Goal: Task Accomplishment & Management: Use online tool/utility

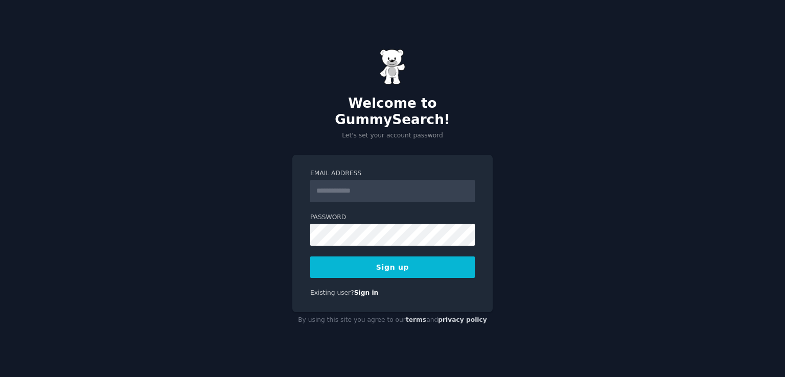
click at [373, 186] on input "Email Address" at bounding box center [392, 191] width 165 height 22
type input "**********"
click at [413, 261] on button "Sign up" at bounding box center [392, 267] width 165 height 21
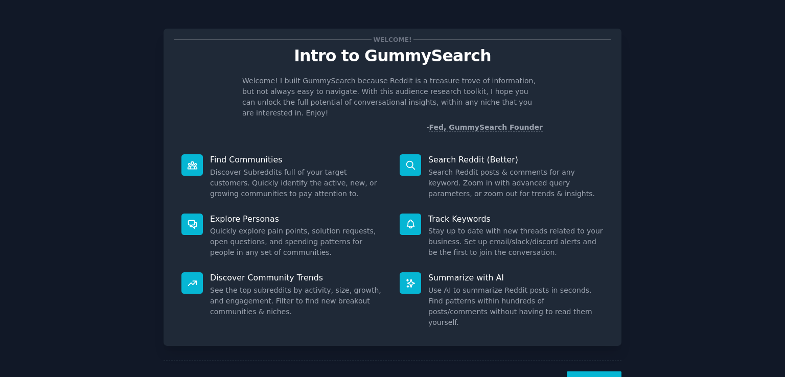
scroll to position [22, 0]
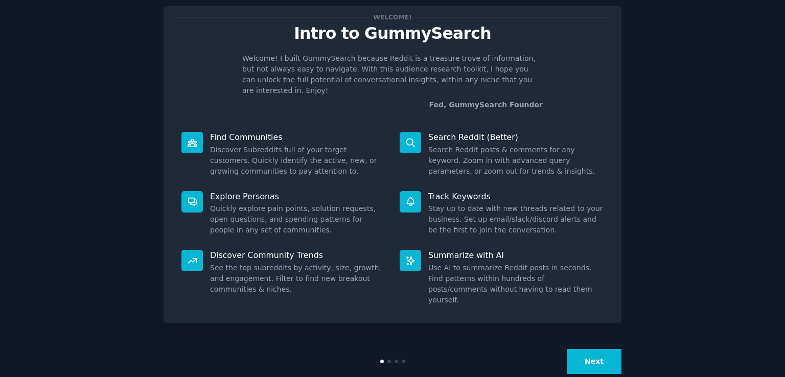
click at [596, 349] on button "Next" at bounding box center [594, 361] width 55 height 25
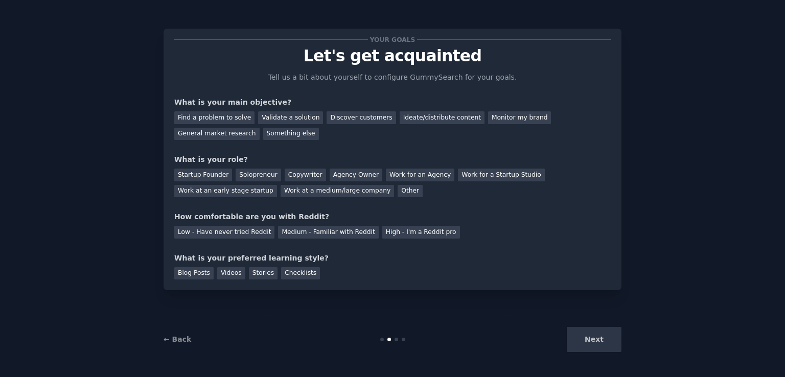
click at [601, 339] on div "Next" at bounding box center [545, 339] width 153 height 25
click at [571, 127] on div "Find a problem to solve Validate a solution Discover customers Ideate/distribut…" at bounding box center [392, 124] width 436 height 32
click at [260, 128] on div "General market research" at bounding box center [216, 134] width 85 height 13
click at [398, 187] on div "Other" at bounding box center [410, 191] width 25 height 13
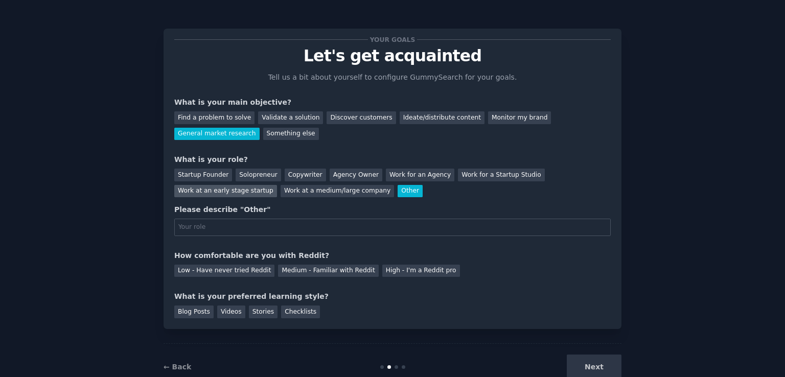
click at [277, 185] on div "Work at an early stage startup" at bounding box center [225, 191] width 103 height 13
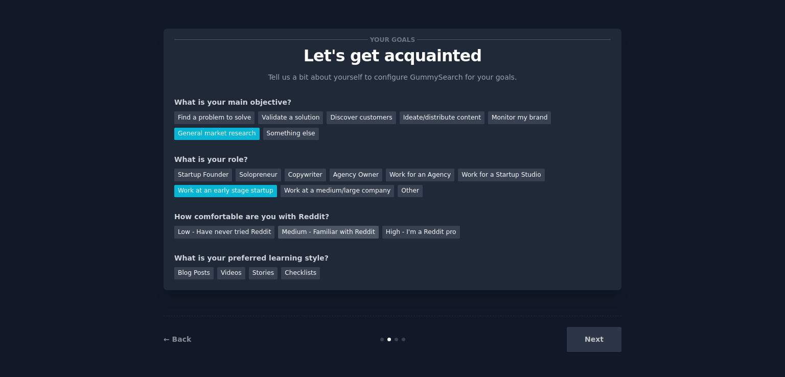
click at [341, 233] on div "Medium - Familiar with Reddit" at bounding box center [328, 232] width 100 height 13
click at [227, 271] on div "Videos" at bounding box center [231, 273] width 28 height 13
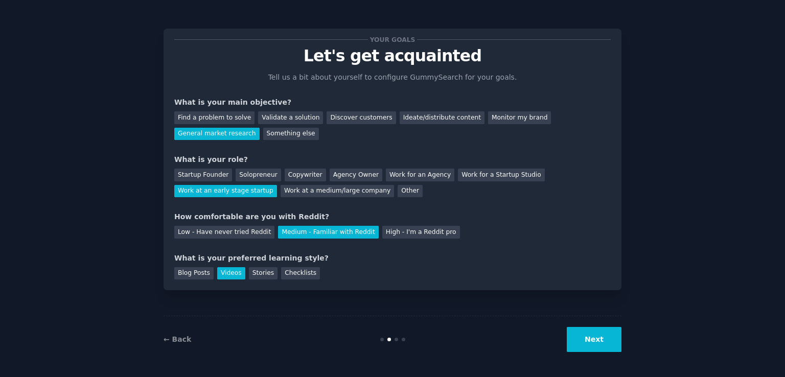
click at [598, 331] on button "Next" at bounding box center [594, 339] width 55 height 25
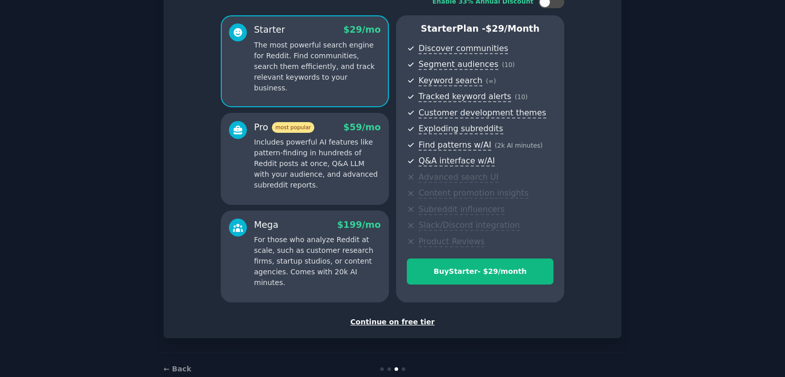
scroll to position [98, 0]
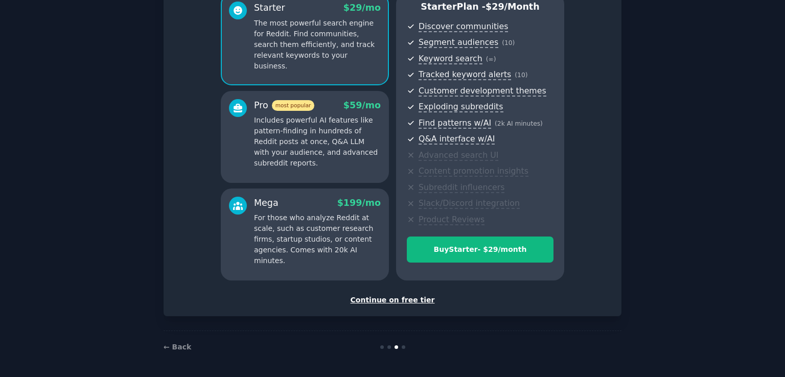
click at [415, 301] on div "Continue on free tier" at bounding box center [392, 300] width 436 height 11
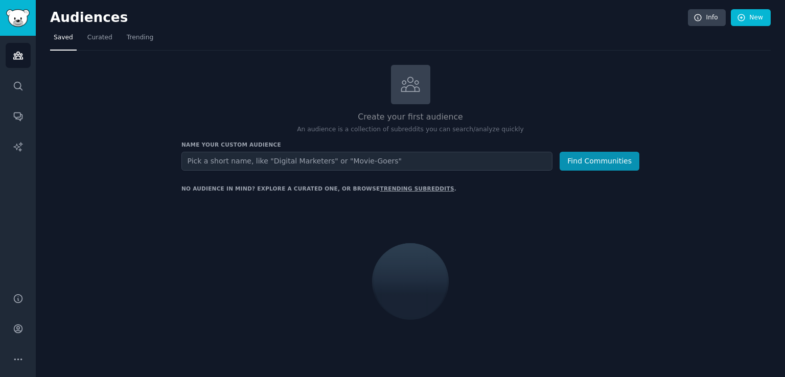
click at [316, 158] on input "text" at bounding box center [366, 161] width 371 height 19
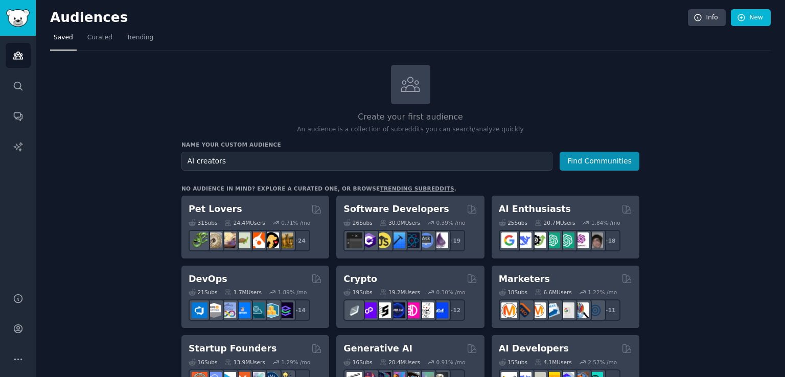
type input "AI creators"
click at [560, 152] on button "Find Communities" at bounding box center [600, 161] width 80 height 19
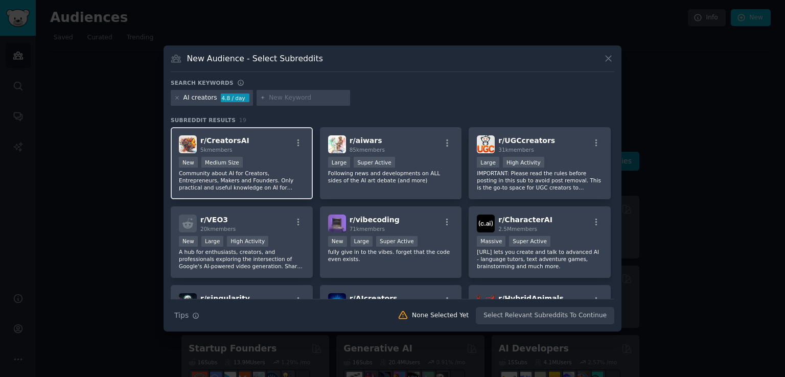
click at [249, 165] on div "New Medium Size" at bounding box center [242, 163] width 126 height 13
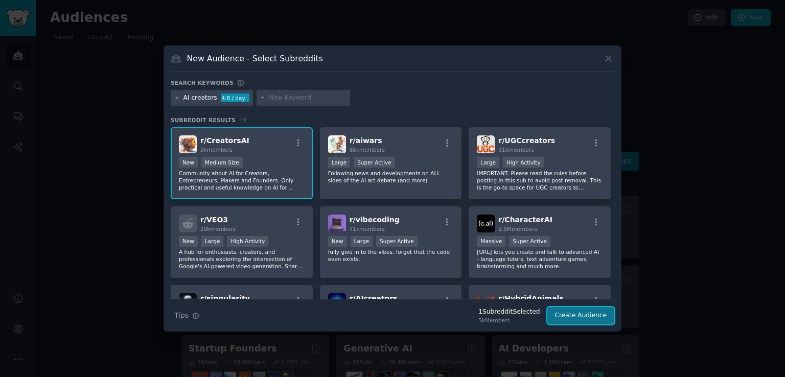
click at [589, 322] on button "Create Audience" at bounding box center [580, 315] width 67 height 17
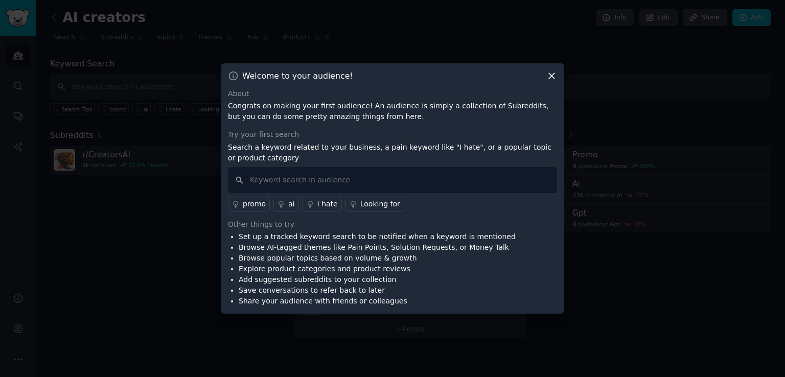
click at [551, 75] on icon at bounding box center [552, 76] width 6 height 6
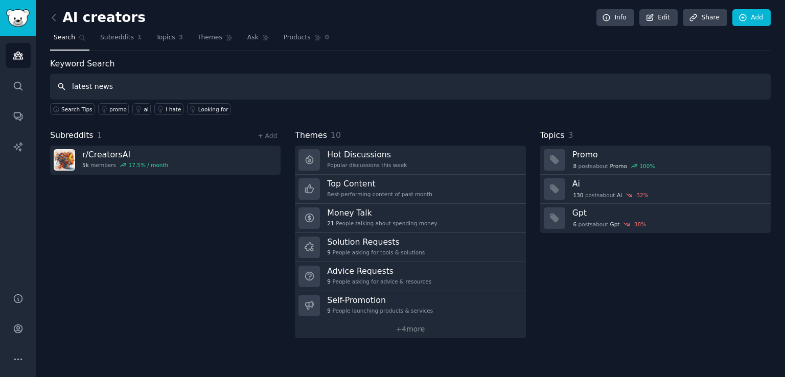
type input "latest news"
